Goal: Information Seeking & Learning: Compare options

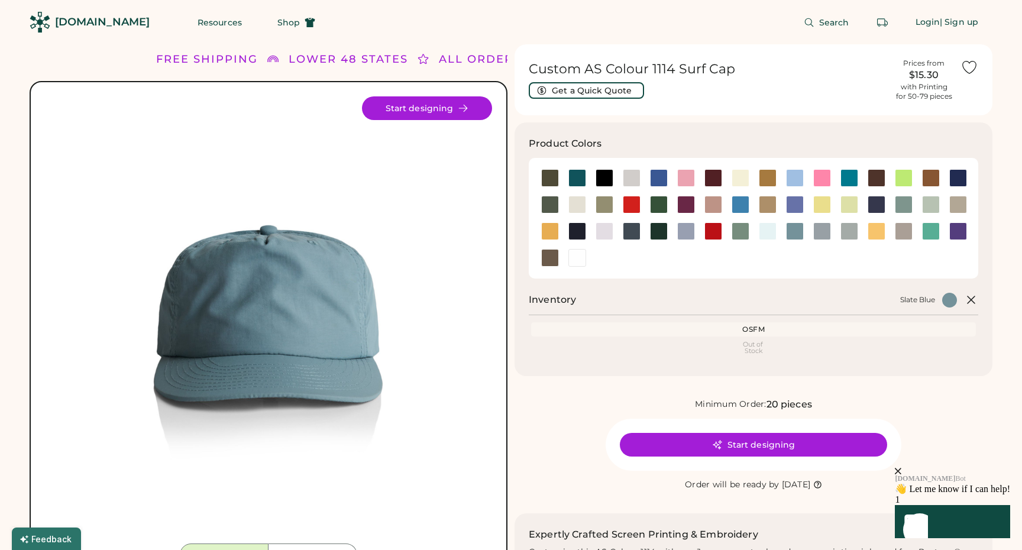
click at [255, 312] on img at bounding box center [268, 319] width 447 height 447
click at [260, 308] on img at bounding box center [268, 319] width 447 height 447
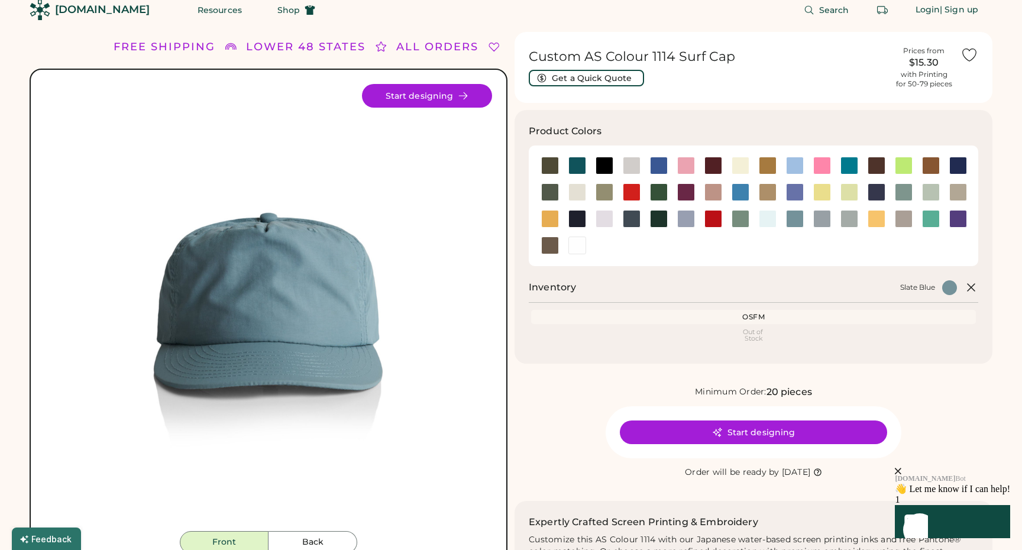
scroll to position [7, 0]
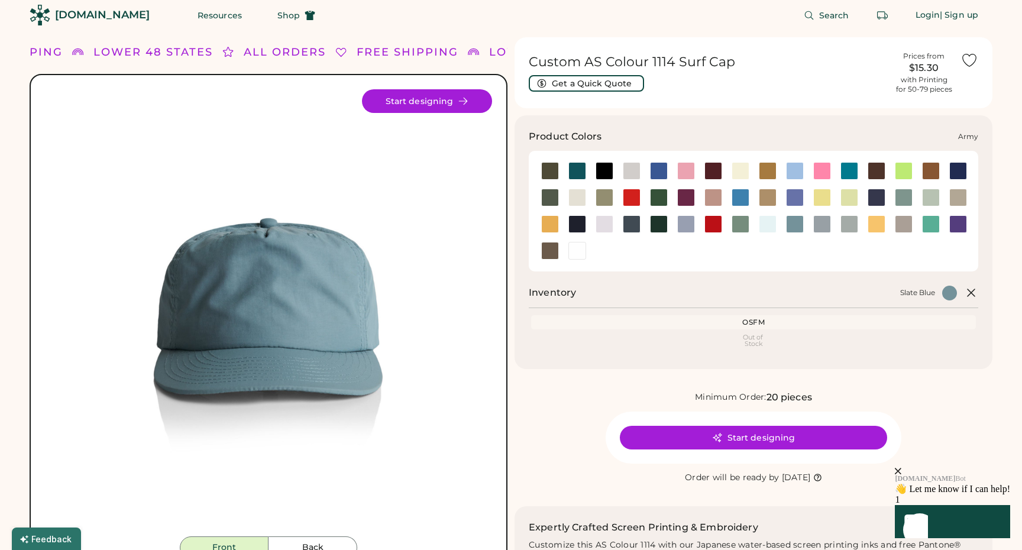
click at [546, 174] on div at bounding box center [550, 171] width 18 height 18
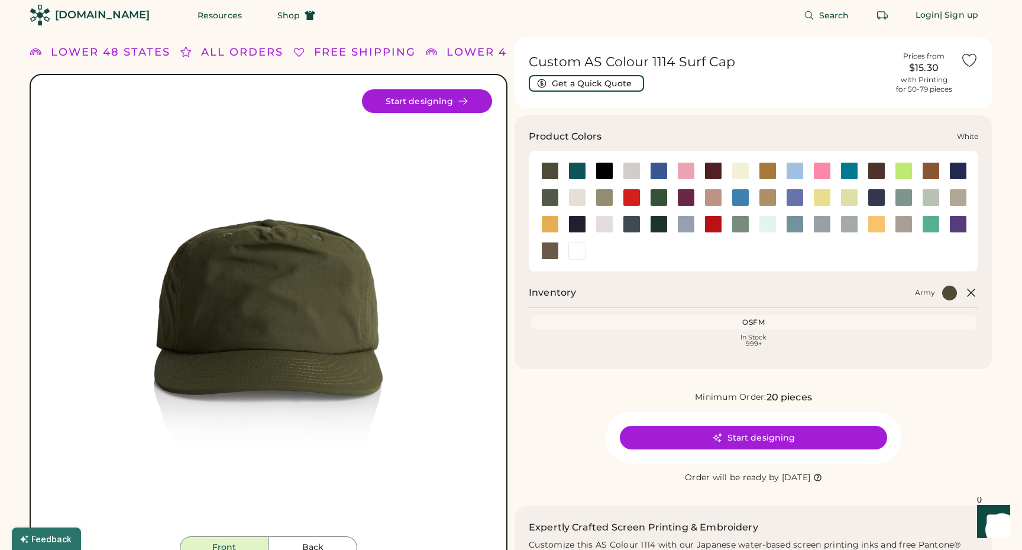
click at [579, 247] on div at bounding box center [577, 251] width 18 height 18
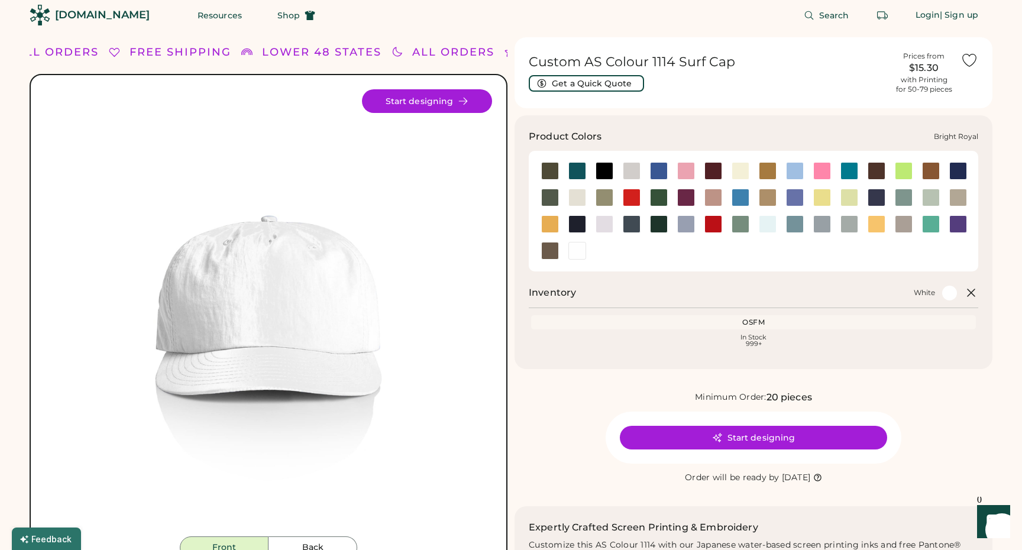
click at [658, 170] on div at bounding box center [659, 171] width 18 height 18
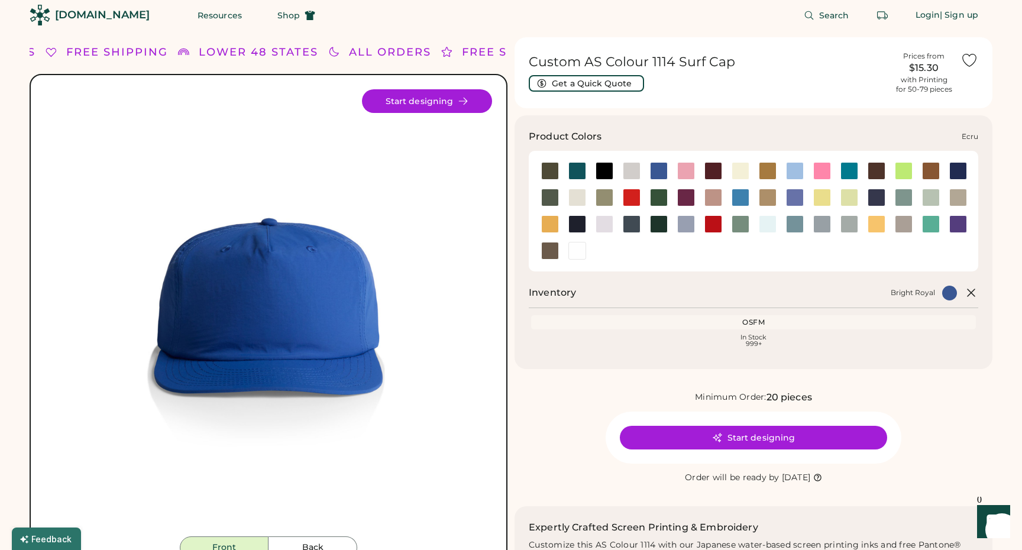
click at [571, 193] on div at bounding box center [577, 198] width 18 height 18
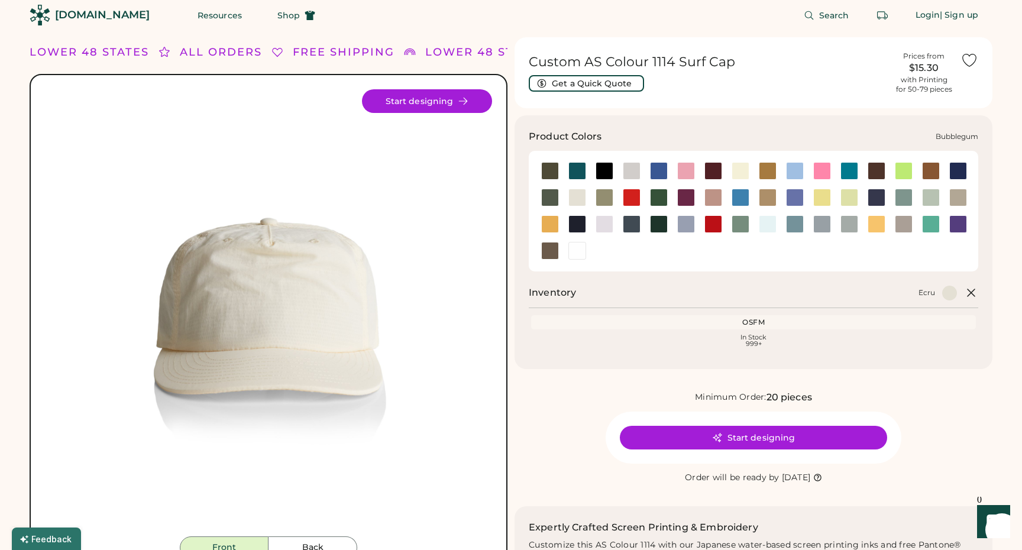
click at [683, 173] on div at bounding box center [686, 171] width 18 height 18
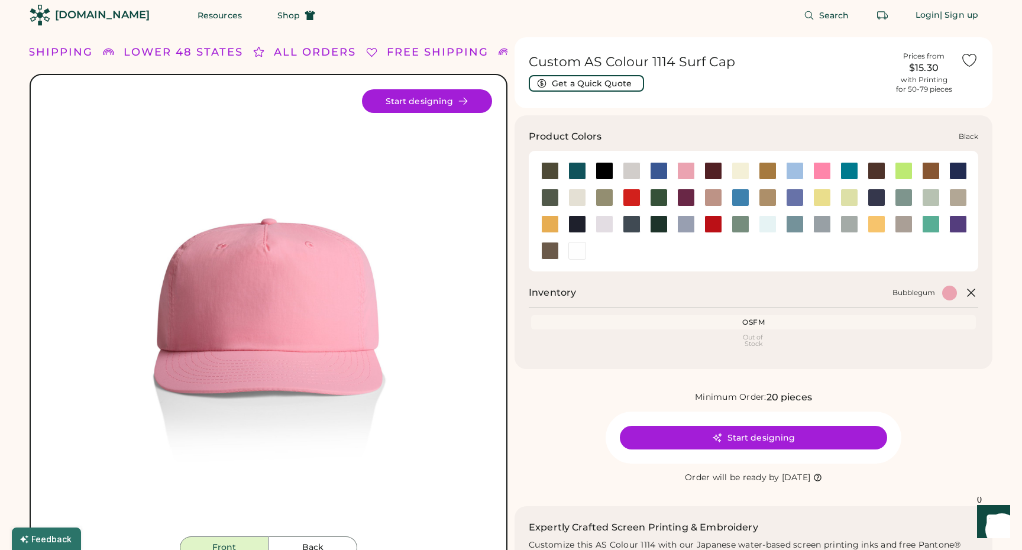
click at [605, 171] on div at bounding box center [604, 171] width 18 height 18
click at [606, 173] on div at bounding box center [604, 171] width 18 height 18
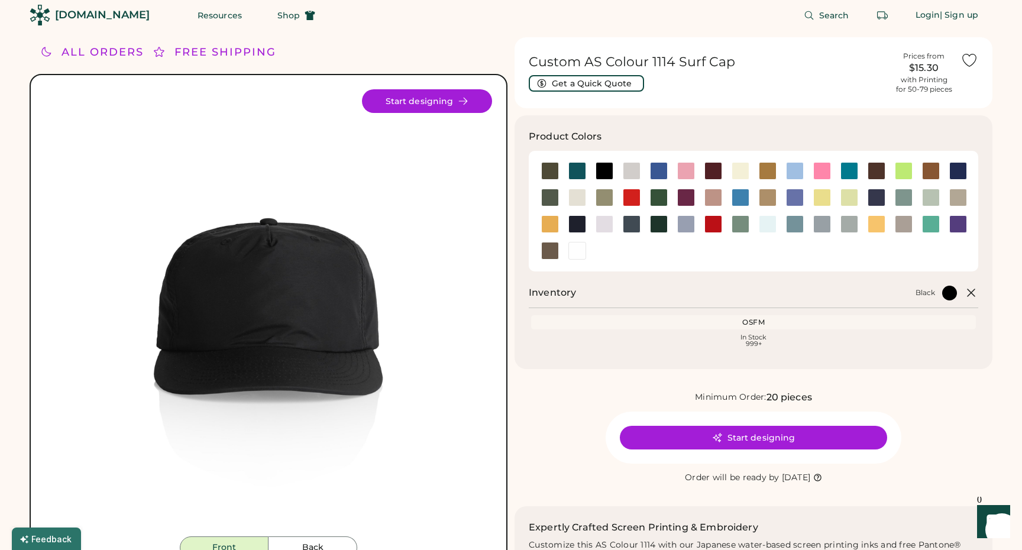
click at [648, 102] on div "Custom AS Colour 1114 Surf Cap Get a Quick Quote Prices from $15.30 with Printi…" at bounding box center [753, 72] width 478 height 71
